Goal: Navigation & Orientation: Find specific page/section

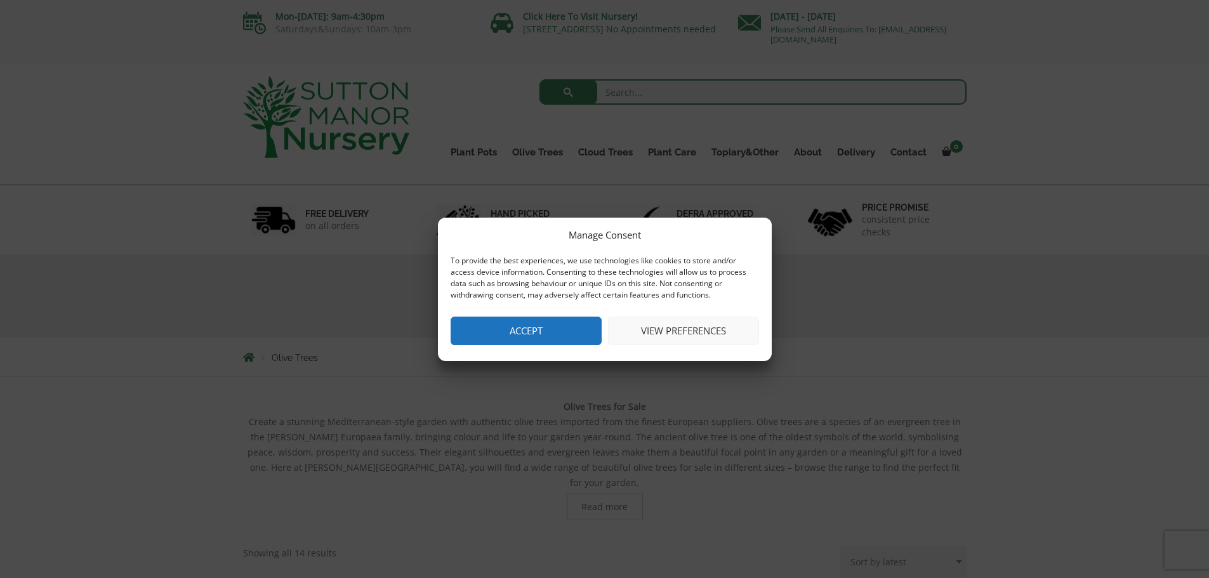
click at [536, 335] on button "Accept" at bounding box center [526, 331] width 151 height 29
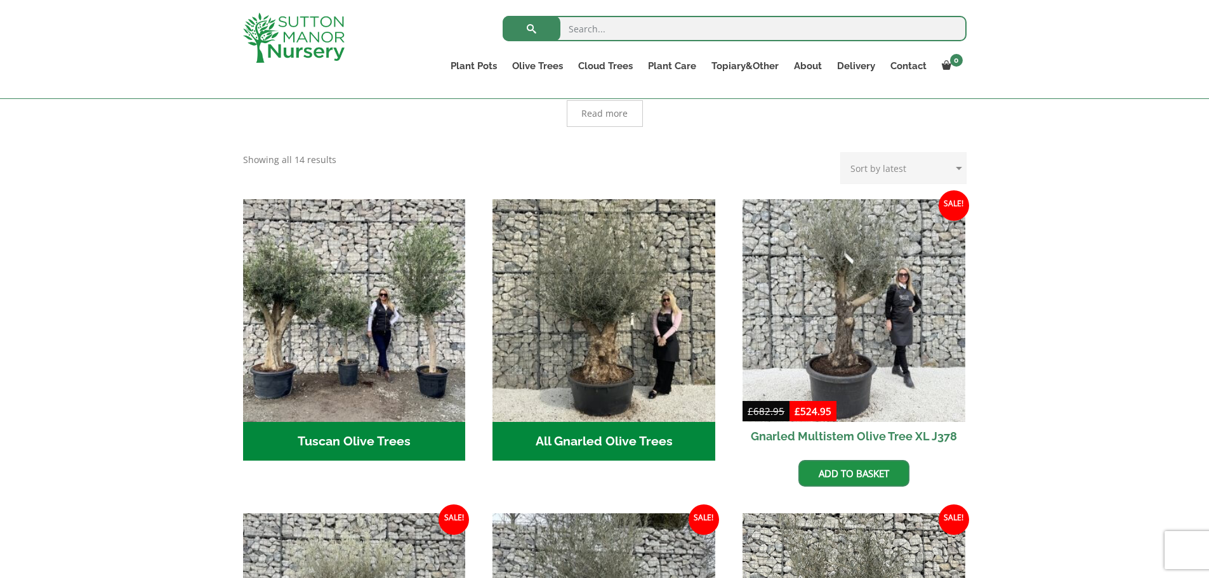
scroll to position [381, 0]
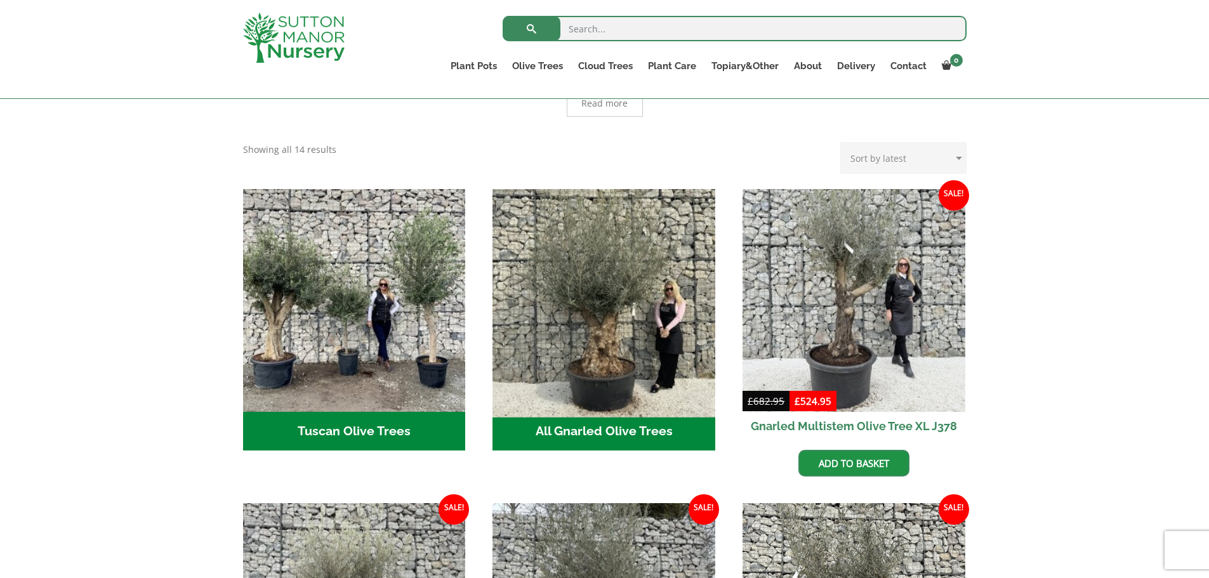
click at [599, 337] on img "Visit product category All Gnarled Olive Trees" at bounding box center [604, 300] width 234 height 234
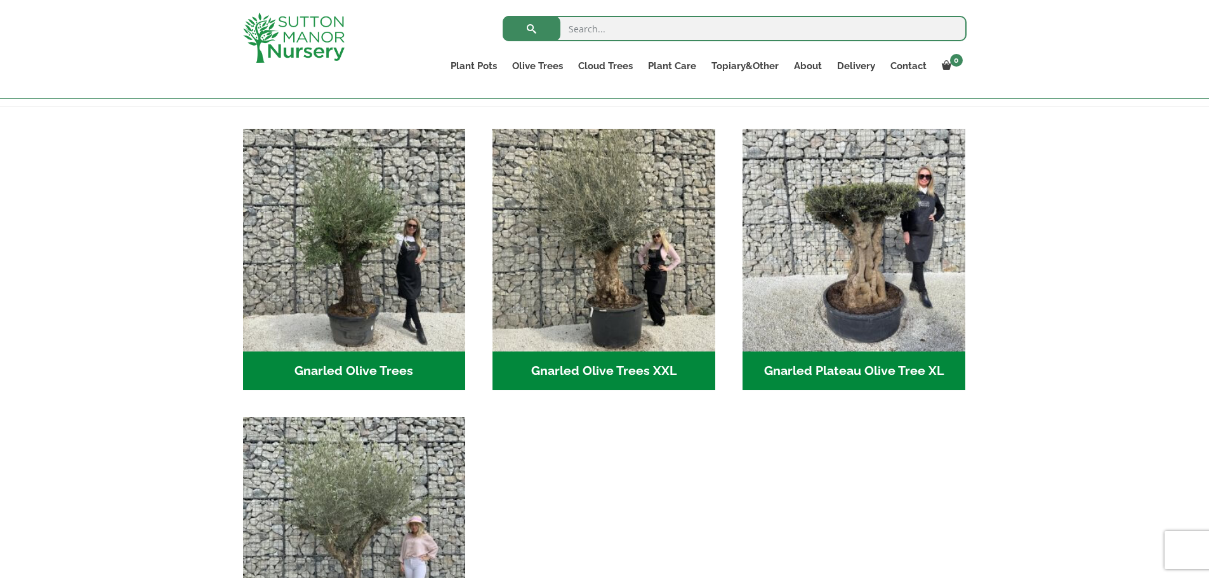
scroll to position [317, 0]
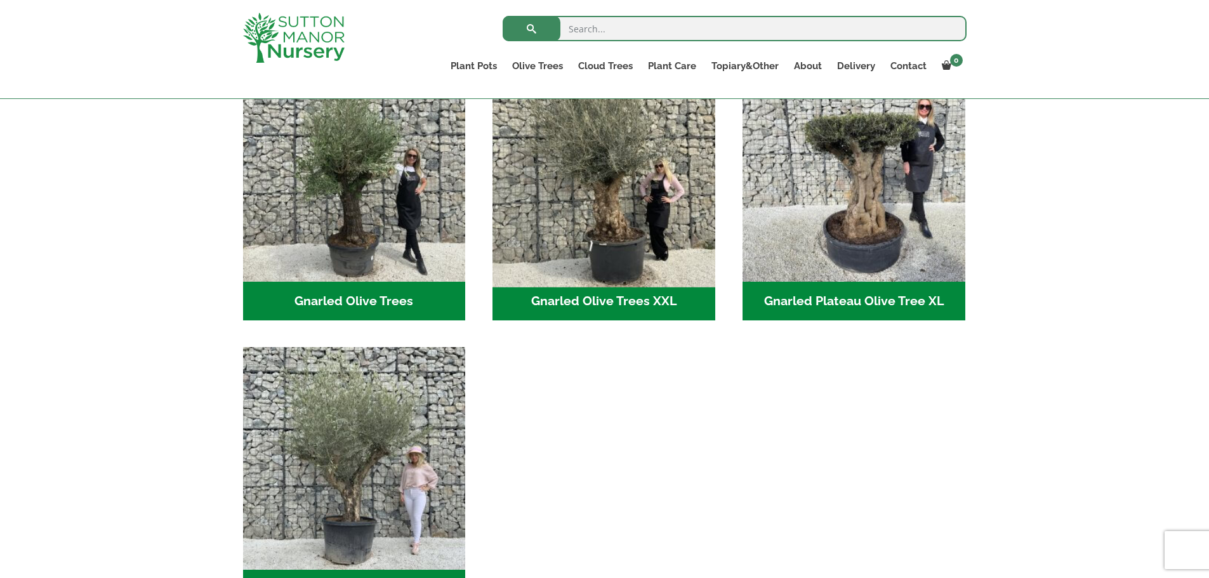
click at [592, 184] on img "Visit product category Gnarled Olive Trees XXL" at bounding box center [604, 170] width 234 height 234
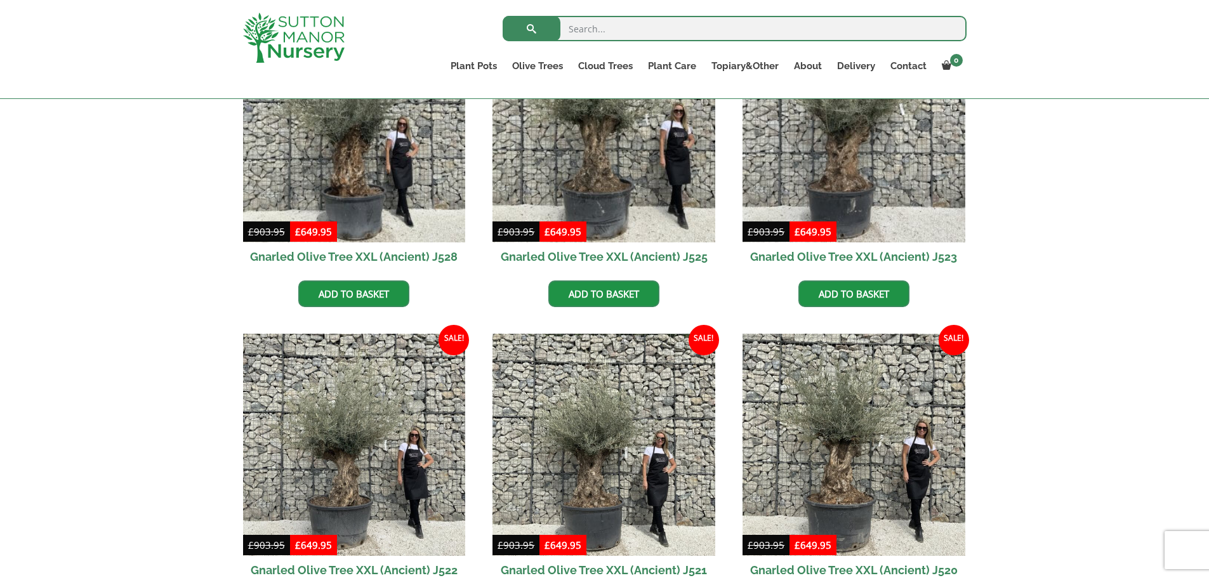
scroll to position [381, 0]
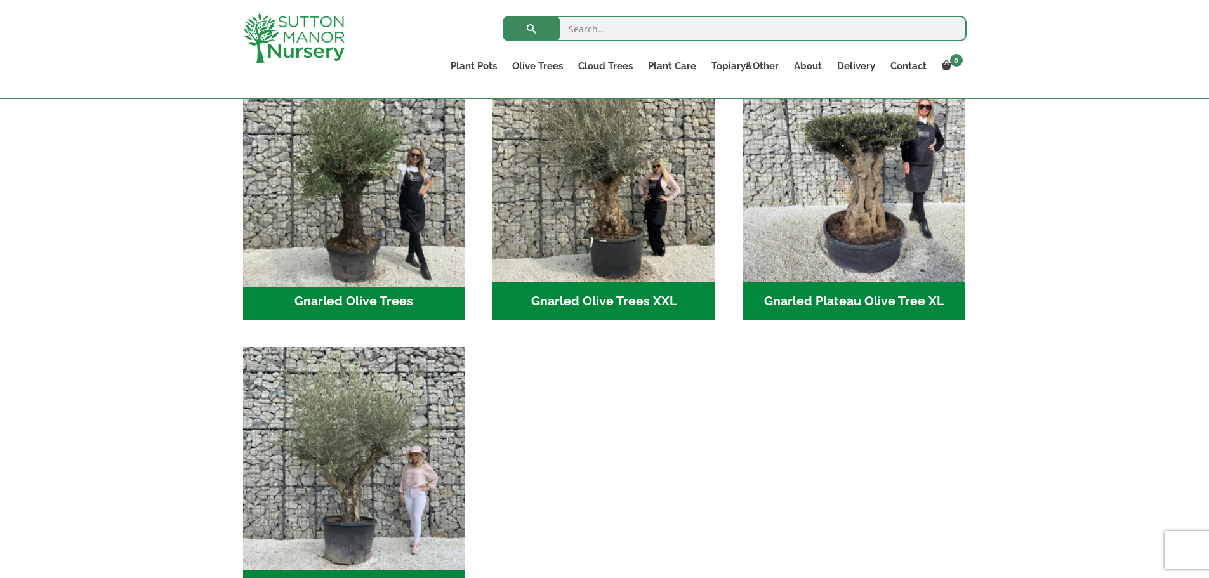
click at [328, 224] on img "Visit product category Gnarled Olive Trees" at bounding box center [354, 170] width 234 height 234
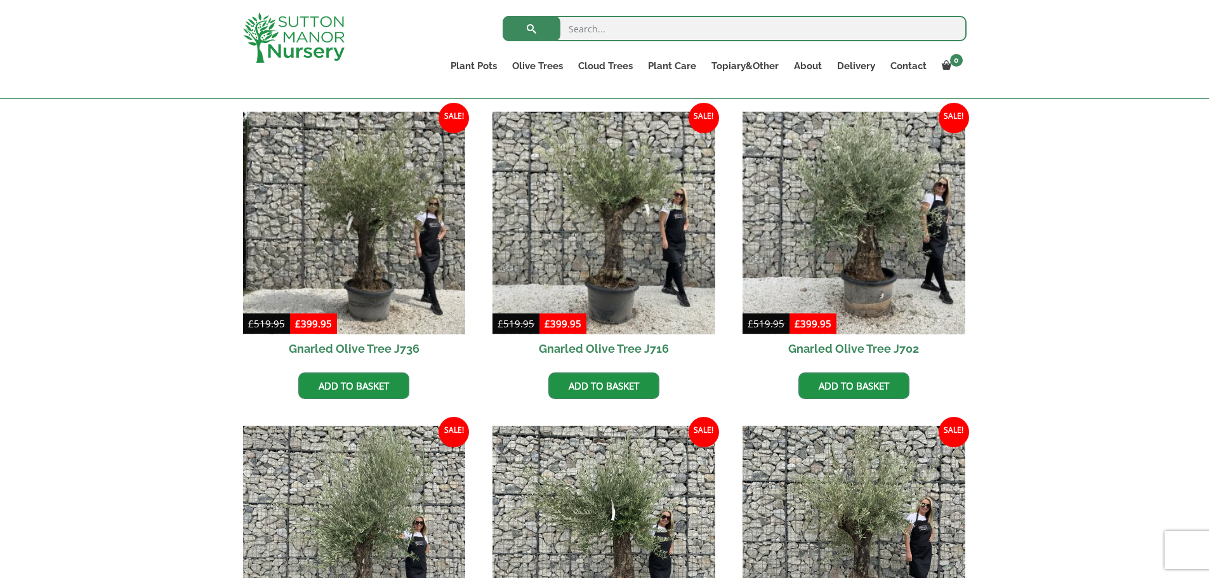
scroll to position [317, 0]
